Goal: Information Seeking & Learning: Check status

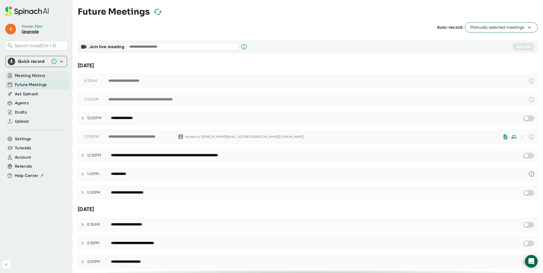
click at [37, 75] on span "Meeting History" at bounding box center [30, 76] width 30 height 6
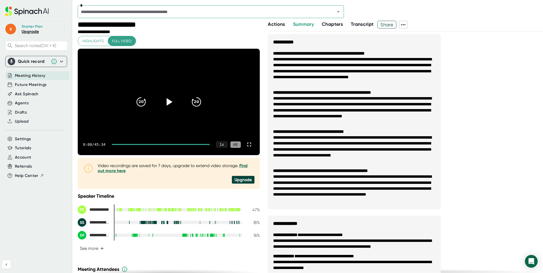
click at [335, 13] on icon "Open" at bounding box center [338, 12] width 6 height 6
click at [200, 16] on div "*" at bounding box center [211, 11] width 266 height 13
click at [339, 13] on icon "Open" at bounding box center [338, 12] width 6 height 6
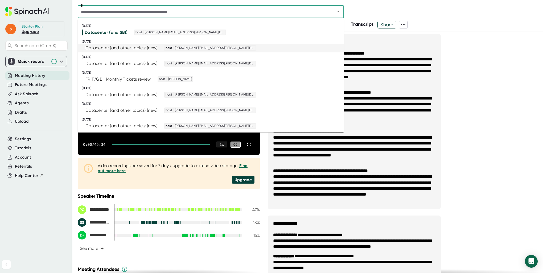
click at [138, 48] on div "Datacenter (and other topics) (new)" at bounding box center [121, 47] width 72 height 5
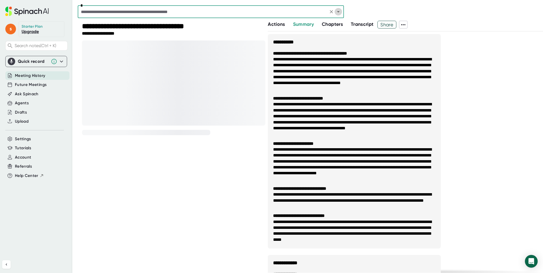
click at [338, 11] on icon "Open" at bounding box center [338, 11] width 3 height 1
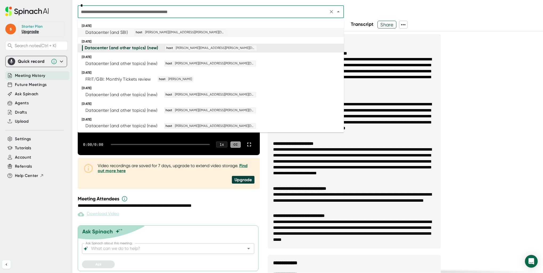
click at [121, 33] on div "Datacenter (and SBI)" at bounding box center [106, 32] width 42 height 5
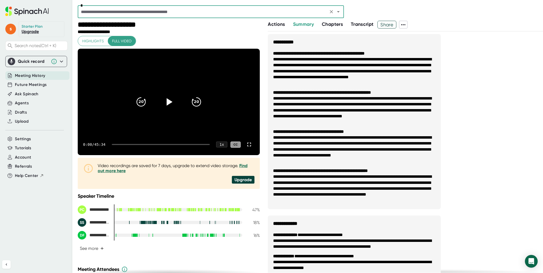
click at [330, 25] on span "Chapters" at bounding box center [332, 24] width 21 height 6
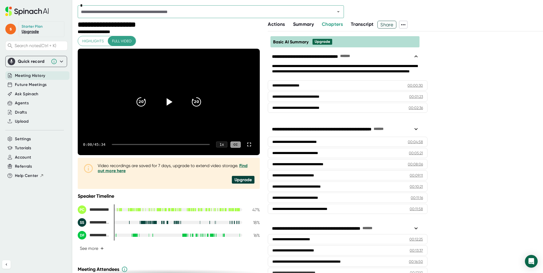
click at [361, 23] on span "Transcript" at bounding box center [362, 24] width 23 height 6
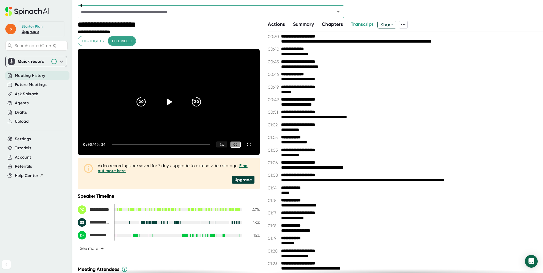
click at [23, 74] on span "Meeting History" at bounding box center [30, 76] width 30 height 6
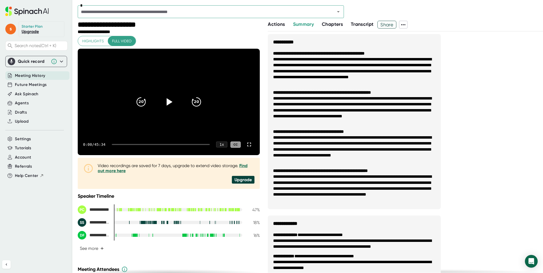
click at [23, 74] on span "Meeting History" at bounding box center [30, 76] width 30 height 6
click at [30, 84] on span "Future Meetings" at bounding box center [31, 85] width 32 height 6
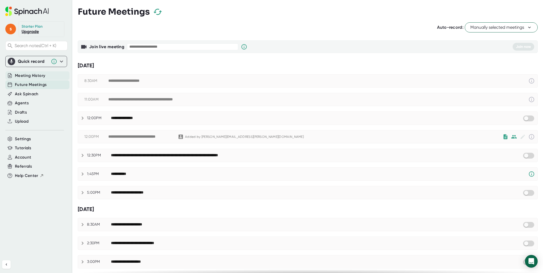
click at [24, 74] on span "Meeting History" at bounding box center [30, 76] width 30 height 6
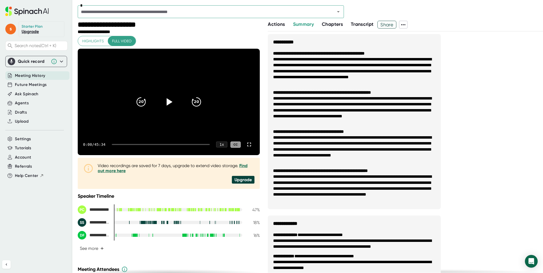
click at [188, 14] on input "text" at bounding box center [202, 11] width 247 height 7
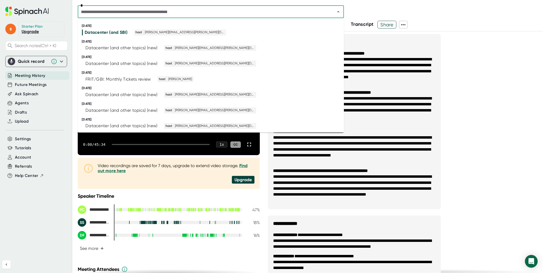
click at [202, 13] on input "text" at bounding box center [202, 11] width 247 height 7
